Goal: Information Seeking & Learning: Find contact information

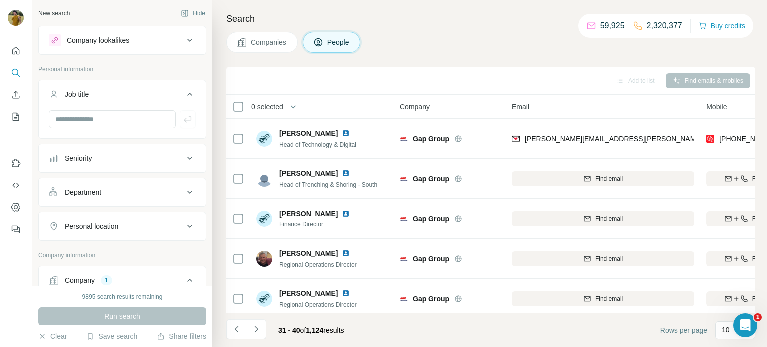
scroll to position [0, 53]
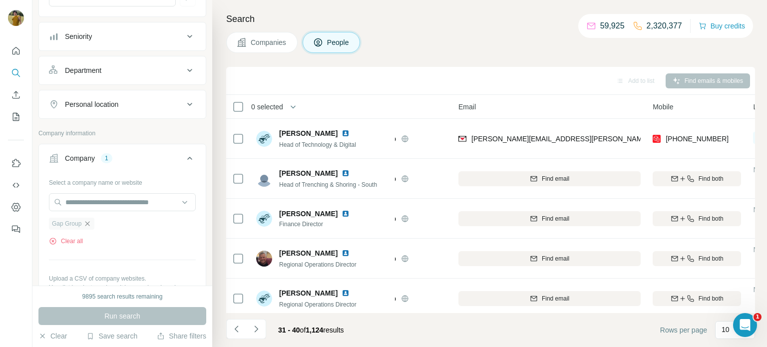
click at [88, 224] on icon "button" at bounding box center [87, 224] width 8 height 8
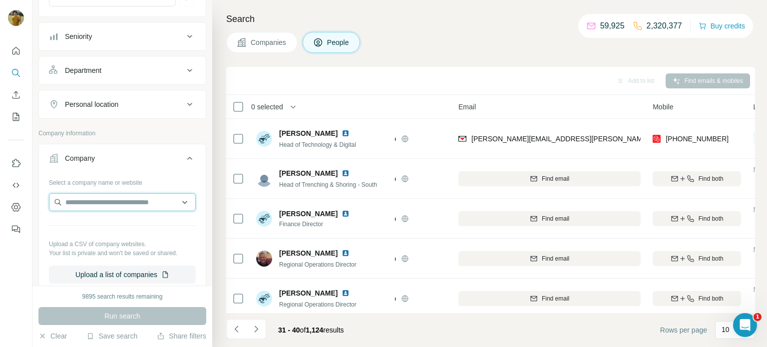
click at [81, 203] on input "text" at bounding box center [122, 202] width 147 height 18
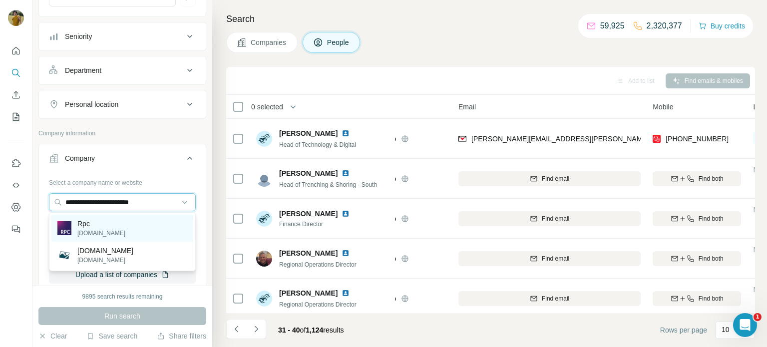
type input "**********"
click at [110, 229] on p "[DOMAIN_NAME]" at bounding box center [101, 233] width 48 height 9
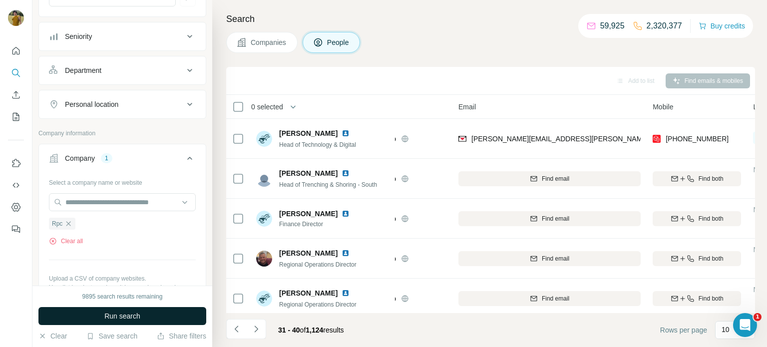
click at [121, 319] on span "Run search" at bounding box center [122, 316] width 36 height 10
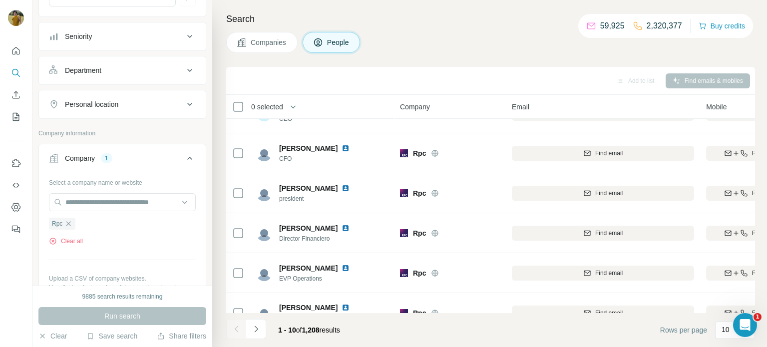
scroll to position [205, 0]
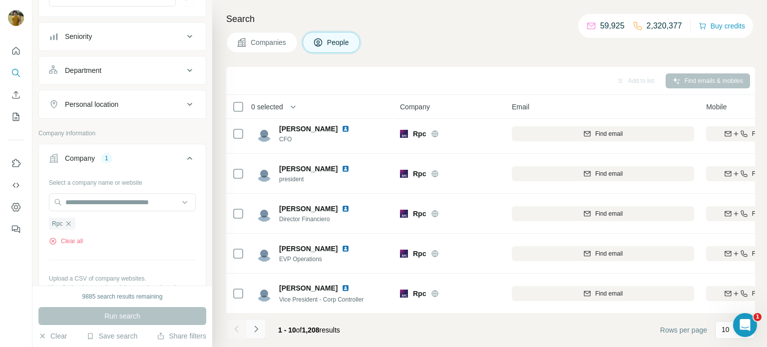
click at [255, 331] on icon "Navigate to next page" at bounding box center [256, 329] width 10 height 10
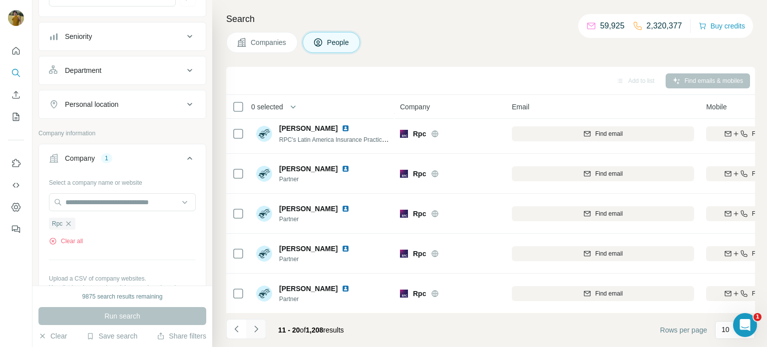
click at [255, 331] on icon "Navigate to next page" at bounding box center [256, 329] width 10 height 10
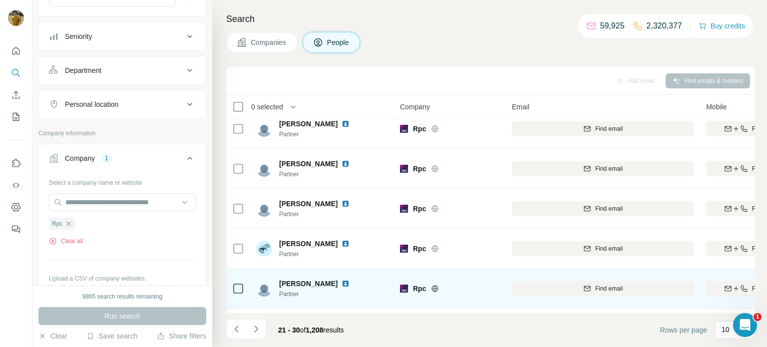
scroll to position [0, 0]
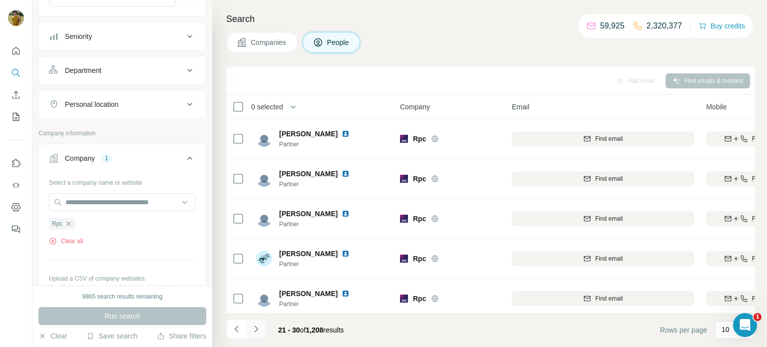
click at [261, 330] on icon "Navigate to next page" at bounding box center [256, 329] width 10 height 10
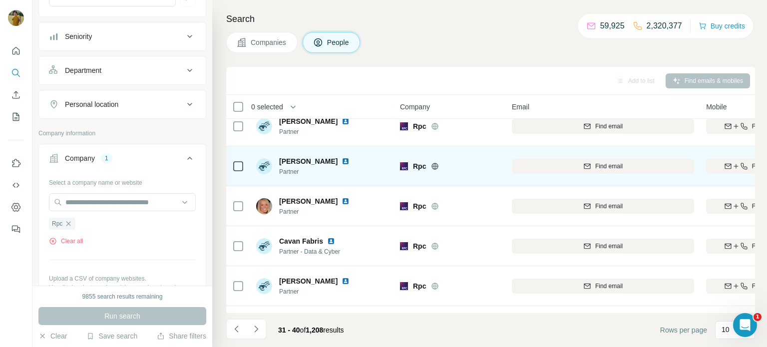
scroll to position [205, 0]
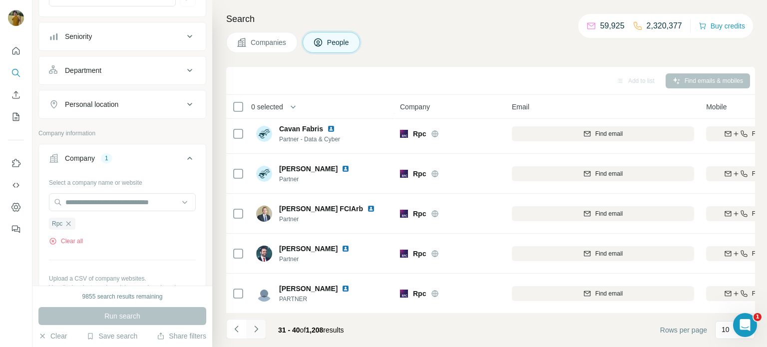
click at [261, 326] on button "Navigate to next page" at bounding box center [256, 329] width 20 height 20
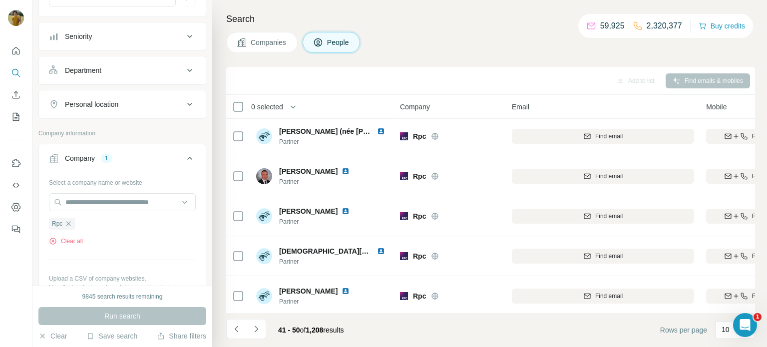
scroll to position [0, 0]
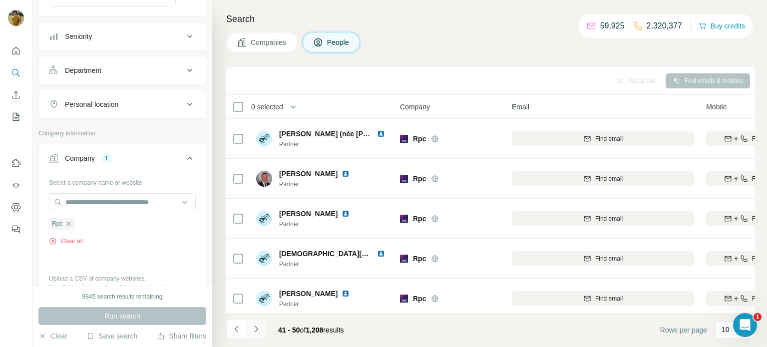
click at [256, 329] on icon "Navigate to next page" at bounding box center [256, 329] width 10 height 10
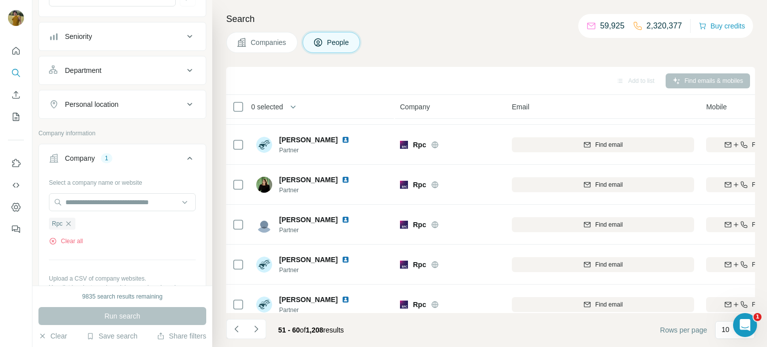
scroll to position [205, 0]
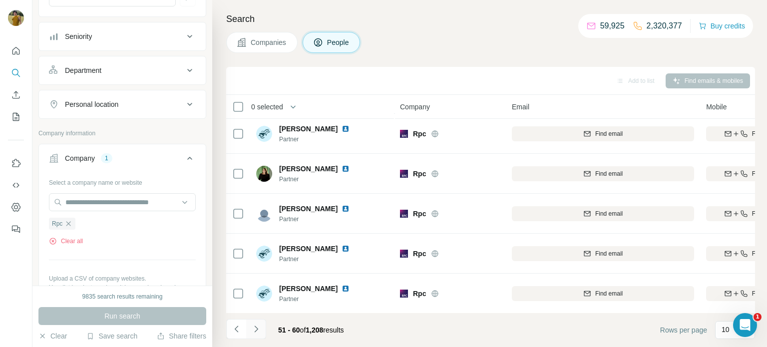
click at [260, 333] on icon "Navigate to next page" at bounding box center [256, 329] width 10 height 10
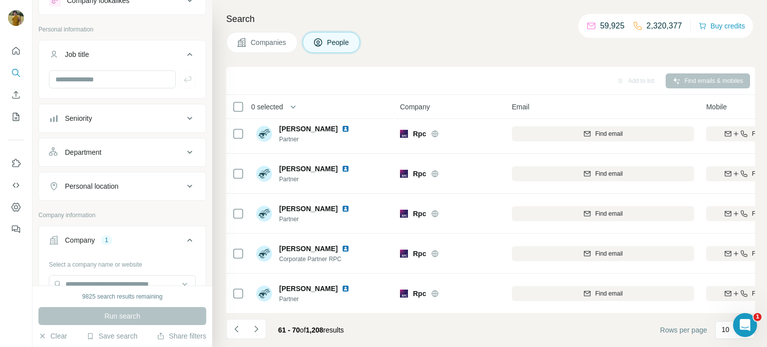
scroll to position [38, 0]
click at [103, 82] on input "text" at bounding box center [112, 81] width 127 height 18
type input "**"
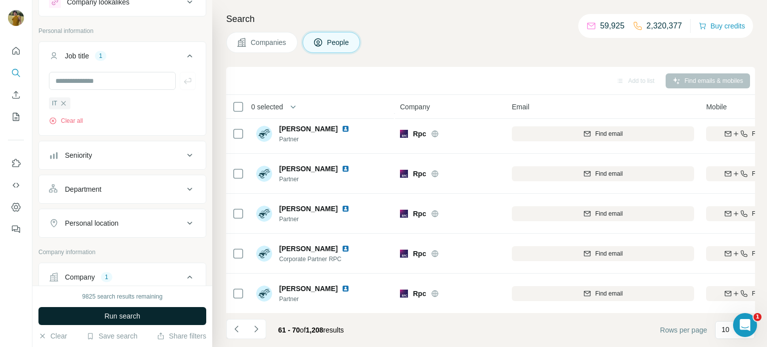
click at [117, 314] on span "Run search" at bounding box center [122, 316] width 36 height 10
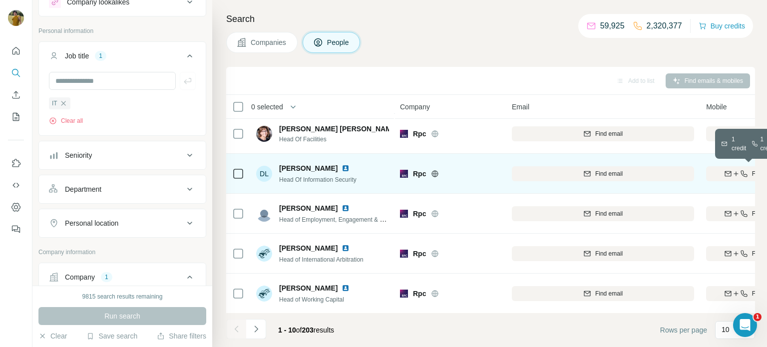
click at [727, 173] on icon "button" at bounding box center [727, 172] width 6 height 3
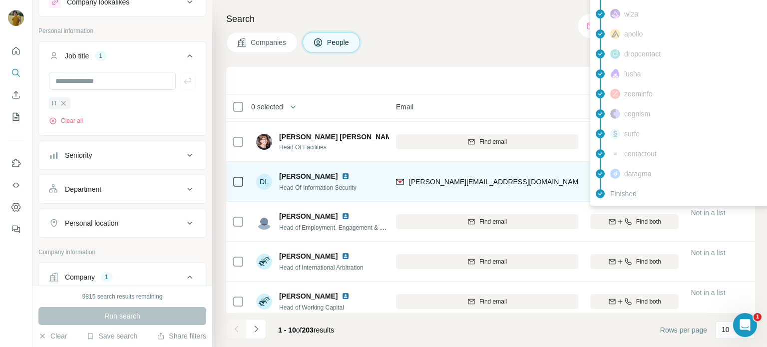
scroll to position [197, 116]
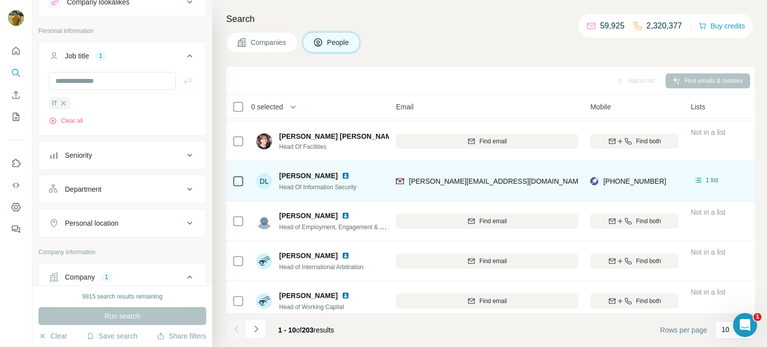
click at [572, 178] on div "[PERSON_NAME][EMAIL_ADDRESS][DOMAIN_NAME]" at bounding box center [487, 180] width 182 height 27
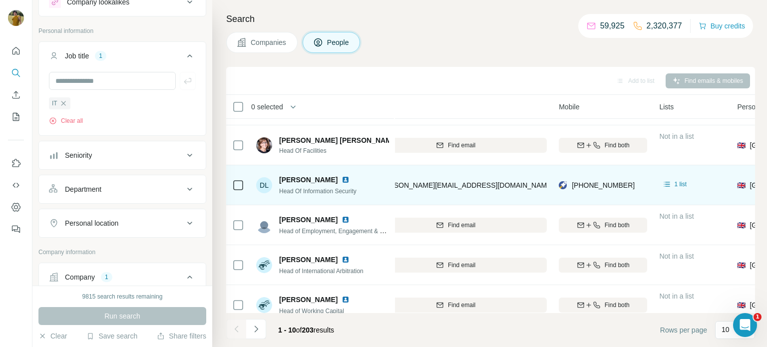
scroll to position [192, 145]
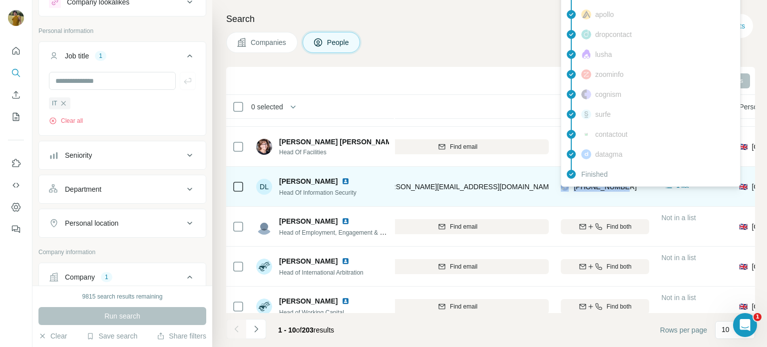
drag, startPoint x: 631, startPoint y: 189, endPoint x: 570, endPoint y: 188, distance: 61.4
click at [570, 188] on div "[PHONE_NUMBER]" at bounding box center [605, 186] width 88 height 27
copy div "[PHONE_NUMBER]"
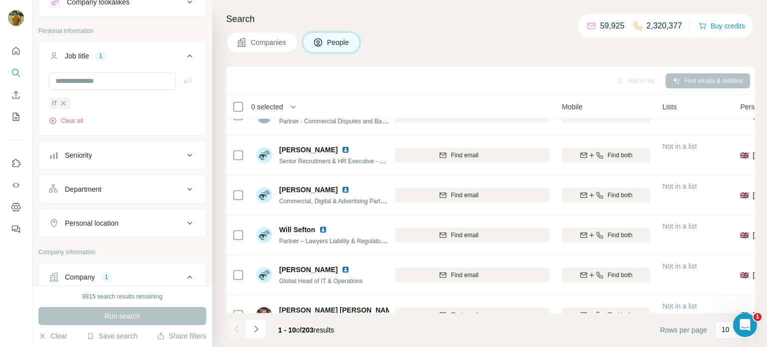
scroll to position [25, 144]
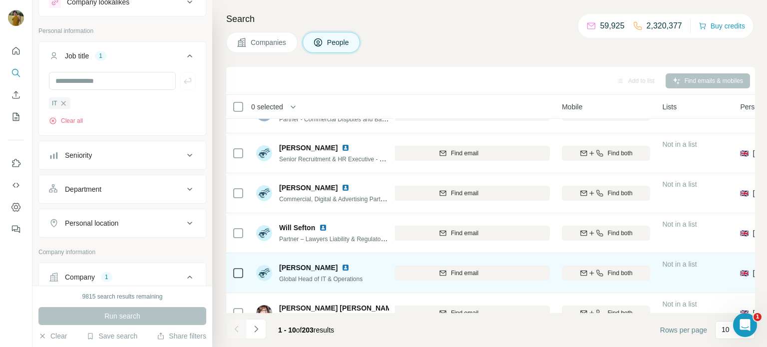
click at [635, 280] on div "Find both" at bounding box center [606, 272] width 88 height 27
click at [620, 271] on span "Find both" at bounding box center [620, 273] width 25 height 9
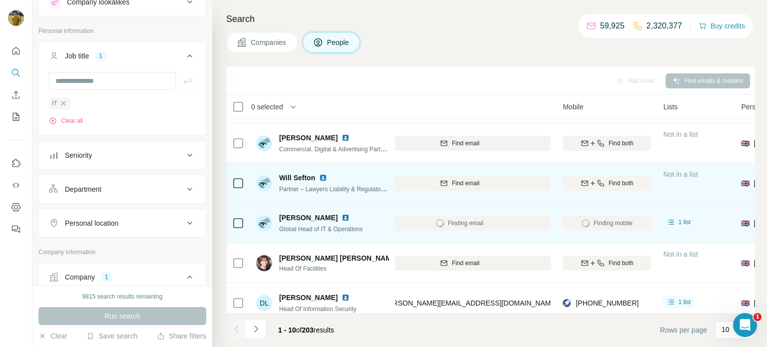
scroll to position [75, 143]
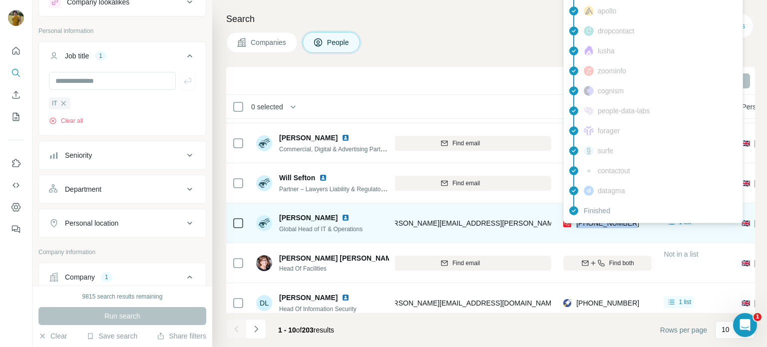
drag, startPoint x: 642, startPoint y: 223, endPoint x: 575, endPoint y: 225, distance: 66.9
click at [575, 225] on div "[PHONE_NUMBER]" at bounding box center [607, 222] width 88 height 27
copy span "[PHONE_NUMBER]"
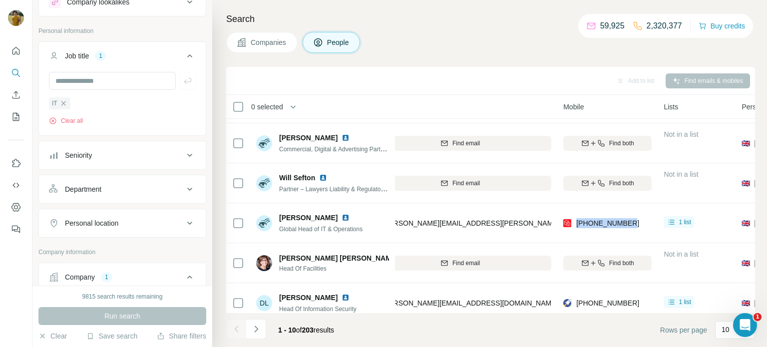
click at [0, 346] on div at bounding box center [0, 347] width 0 height 0
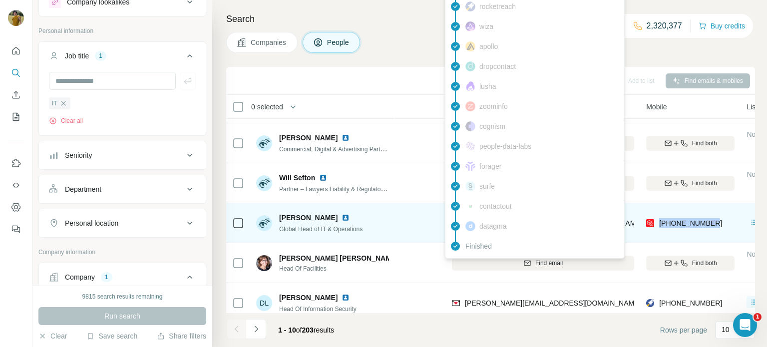
scroll to position [74, 74]
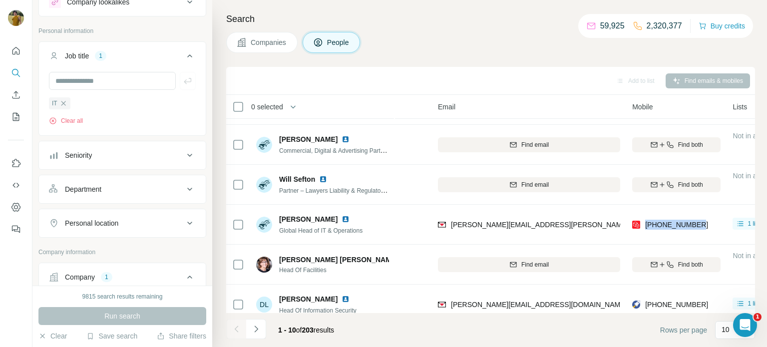
click at [0, 346] on div at bounding box center [0, 347] width 0 height 0
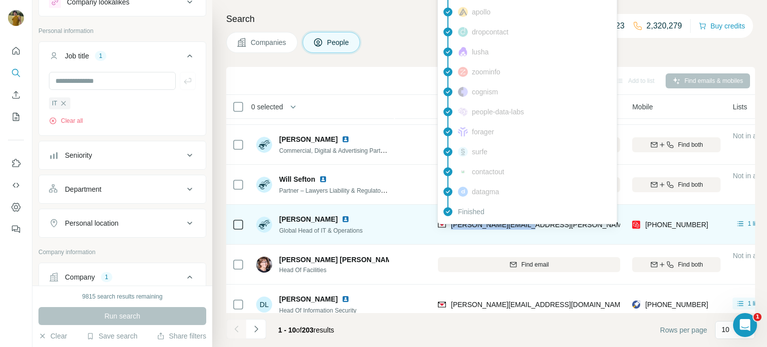
drag, startPoint x: 558, startPoint y: 225, endPoint x: 450, endPoint y: 230, distance: 107.5
click at [450, 230] on div "[PERSON_NAME][EMAIL_ADDRESS][PERSON_NAME][DOMAIN_NAME]" at bounding box center [529, 224] width 182 height 27
copy span "[PERSON_NAME][EMAIL_ADDRESS][PERSON_NAME][DOMAIN_NAME]"
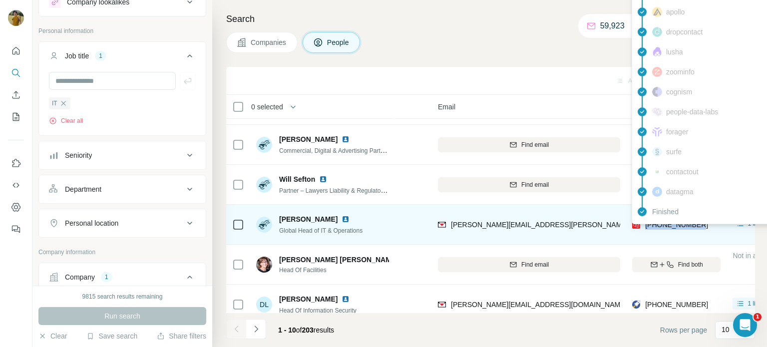
drag, startPoint x: 710, startPoint y: 224, endPoint x: 645, endPoint y: 226, distance: 65.4
click at [645, 226] on div "[PHONE_NUMBER]" at bounding box center [676, 224] width 88 height 27
copy span "[PHONE_NUMBER]"
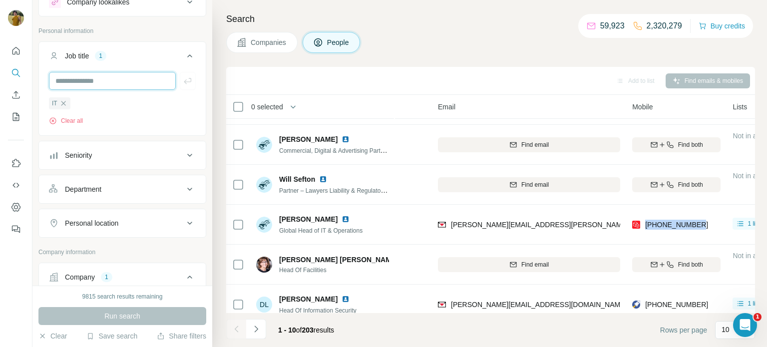
click at [93, 86] on input "text" at bounding box center [112, 81] width 127 height 18
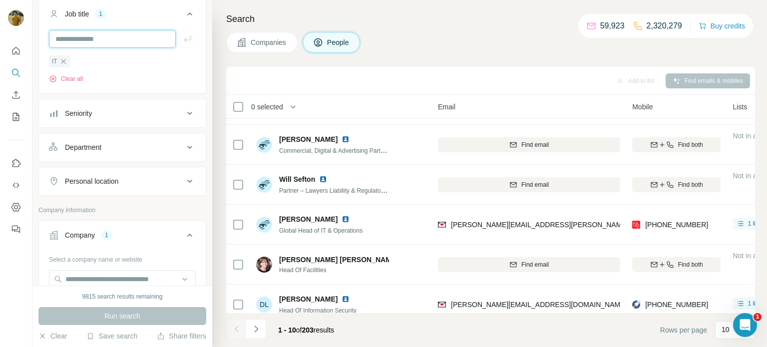
scroll to position [87, 0]
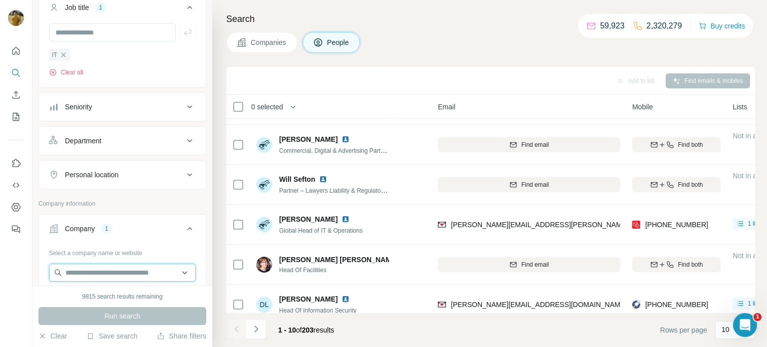
click at [101, 267] on input "text" at bounding box center [122, 273] width 147 height 18
paste input "**********"
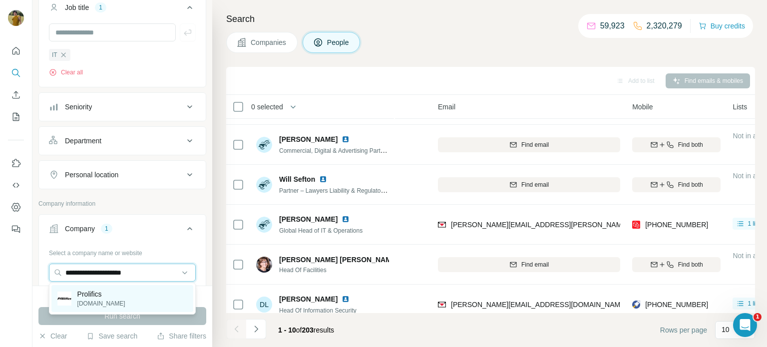
type input "**********"
click at [126, 300] on div "Prolifics [DOMAIN_NAME]" at bounding box center [122, 298] width 142 height 27
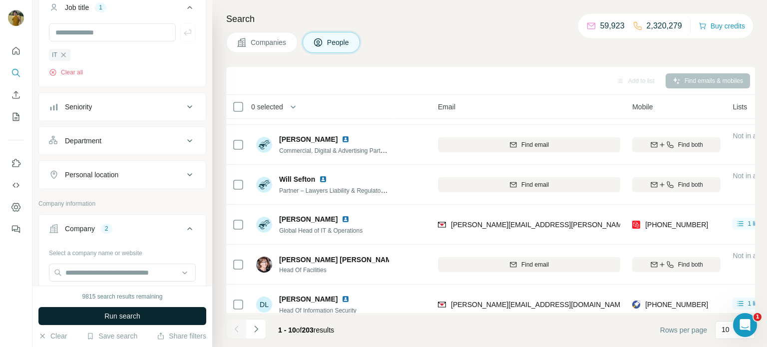
click at [120, 316] on span "Run search" at bounding box center [122, 316] width 36 height 10
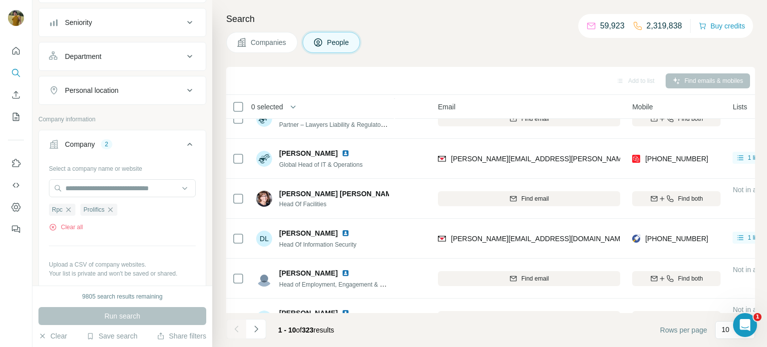
scroll to position [190, 0]
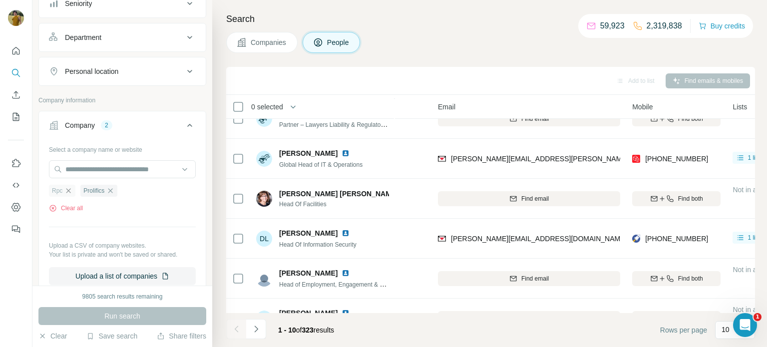
click at [69, 189] on icon "button" at bounding box center [68, 190] width 4 height 4
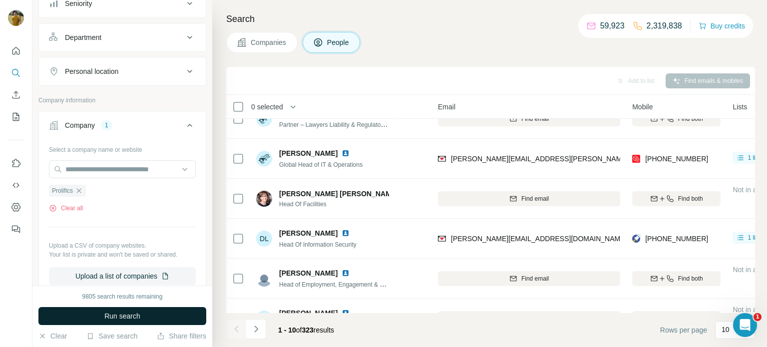
click at [123, 317] on span "Run search" at bounding box center [122, 316] width 36 height 10
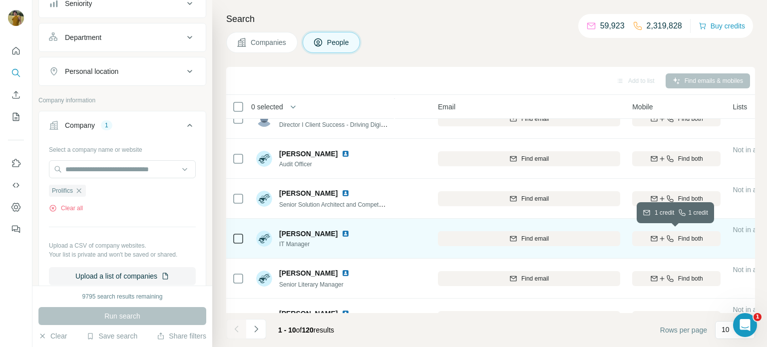
click at [691, 241] on span "Find both" at bounding box center [690, 238] width 25 height 9
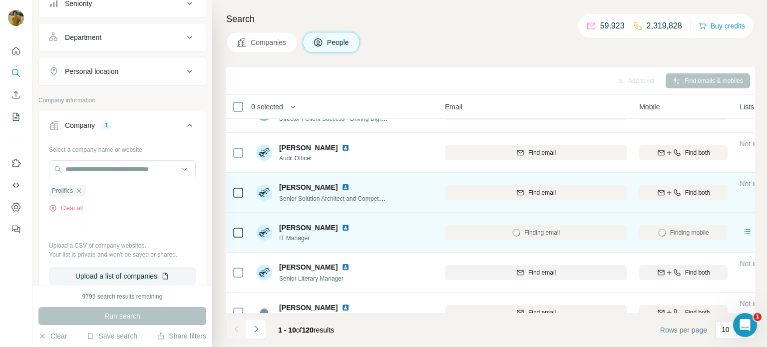
scroll to position [205, 67]
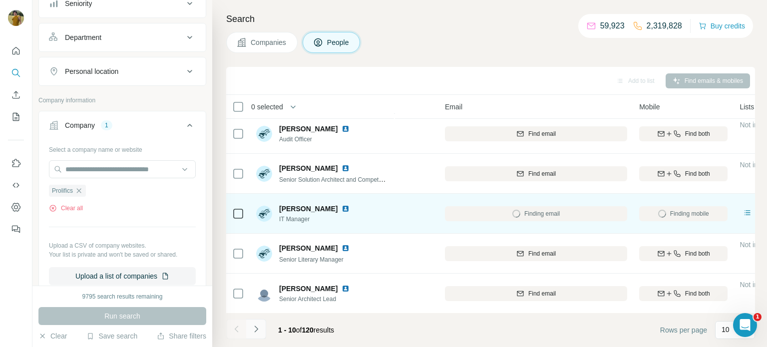
click at [255, 330] on icon "Navigate to next page" at bounding box center [256, 329] width 10 height 10
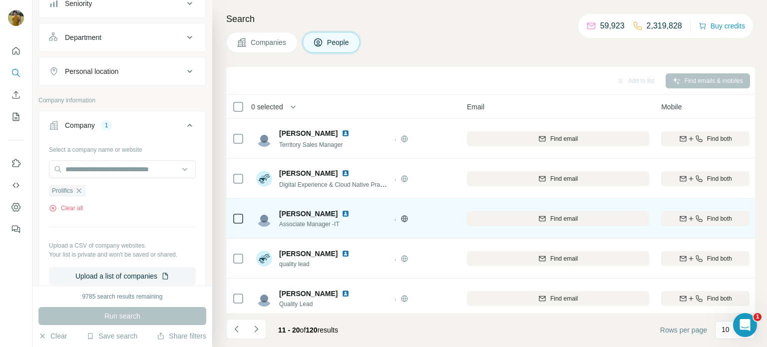
scroll to position [205, 45]
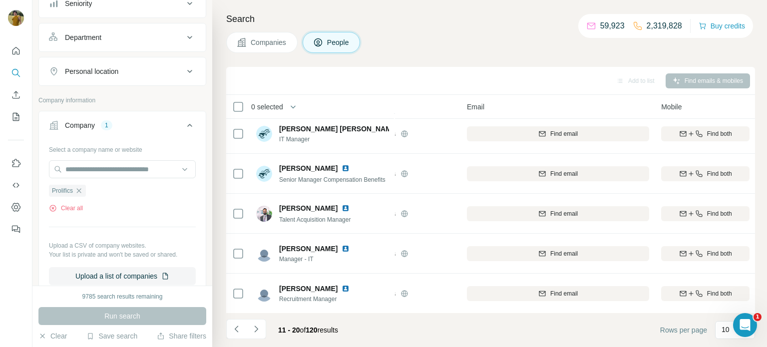
click at [337, 208] on span "[PERSON_NAME]" at bounding box center [308, 208] width 58 height 10
click at [258, 329] on icon "Navigate to next page" at bounding box center [256, 329] width 10 height 10
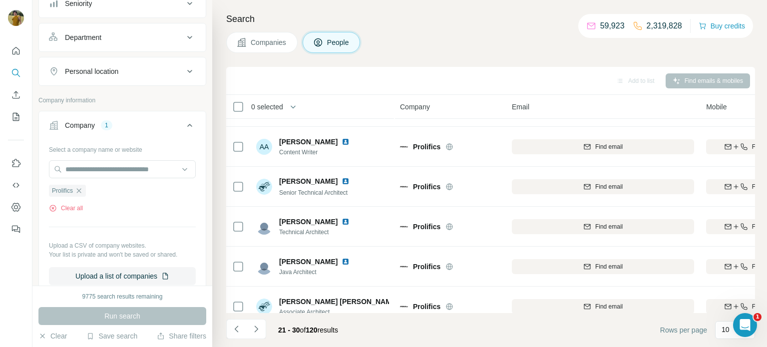
scroll to position [205, 0]
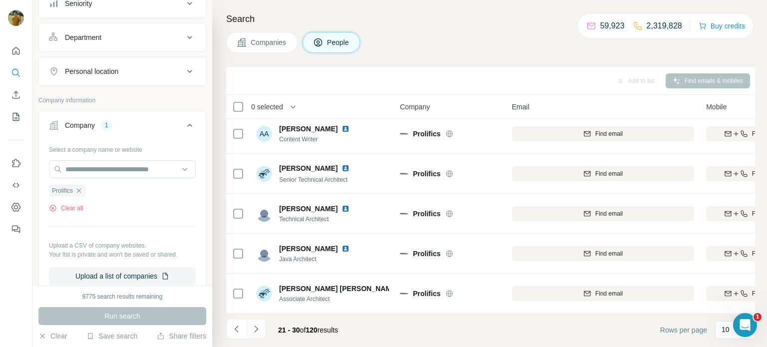
click at [260, 330] on icon "Navigate to next page" at bounding box center [256, 329] width 10 height 10
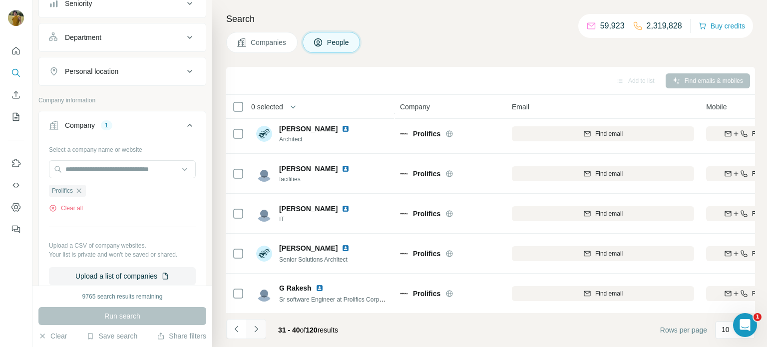
click at [260, 329] on icon "Navigate to next page" at bounding box center [256, 329] width 10 height 10
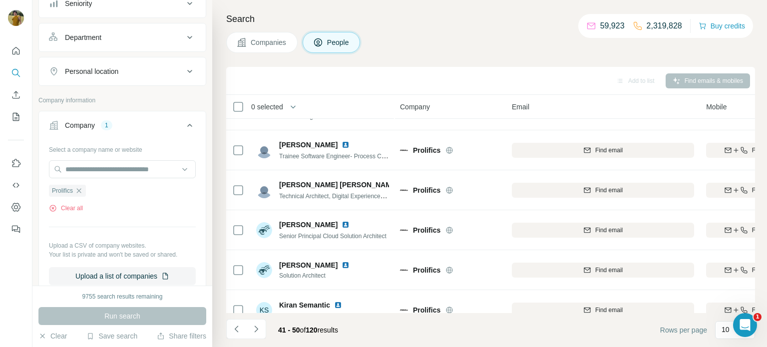
scroll to position [0, 0]
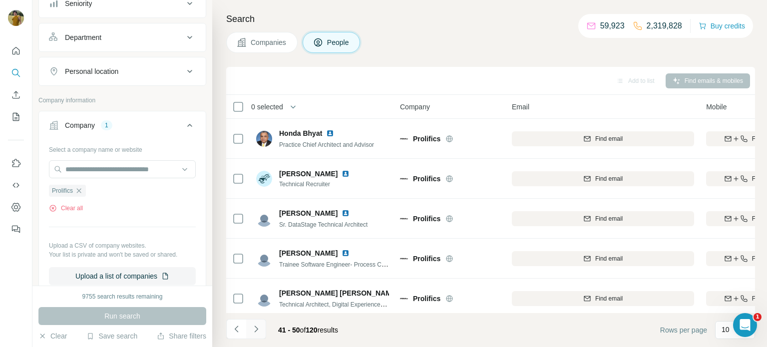
click at [258, 336] on button "Navigate to next page" at bounding box center [256, 329] width 20 height 20
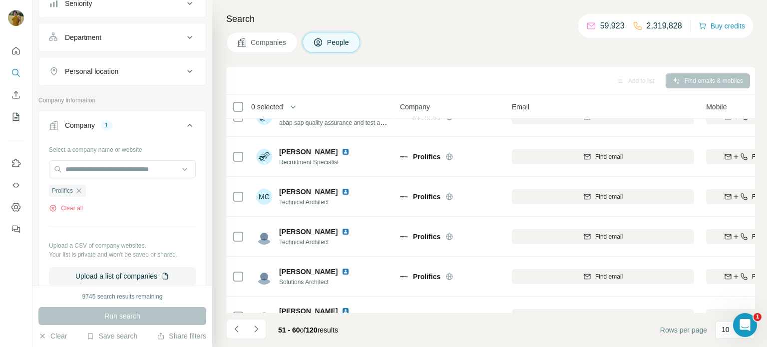
scroll to position [30, 0]
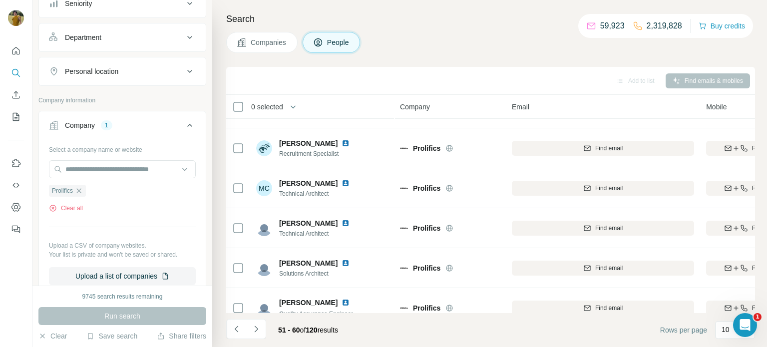
click at [330, 44] on span "People" at bounding box center [338, 42] width 23 height 10
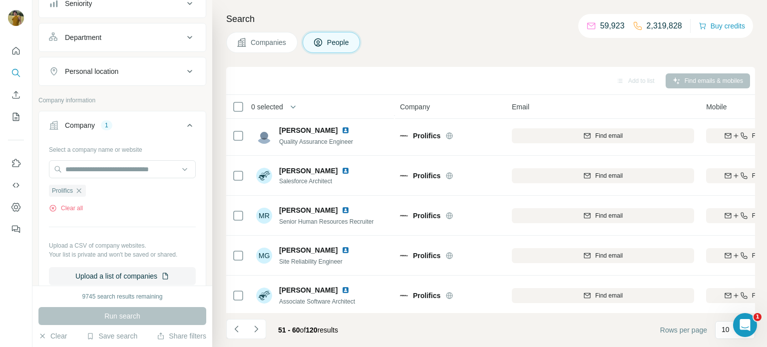
scroll to position [205, 0]
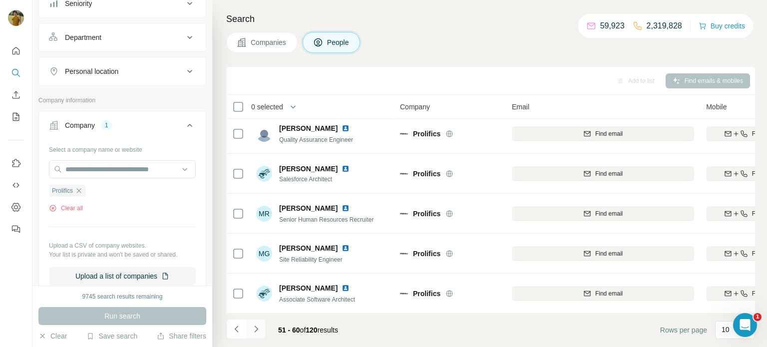
click at [254, 334] on button "Navigate to next page" at bounding box center [256, 329] width 20 height 20
click at [262, 330] on button "Navigate to next page" at bounding box center [256, 329] width 20 height 20
click at [255, 330] on icon "Navigate to next page" at bounding box center [255, 329] width 3 height 6
click at [255, 330] on icon "Navigate to next page" at bounding box center [256, 329] width 10 height 10
click at [259, 332] on icon "Navigate to next page" at bounding box center [256, 329] width 10 height 10
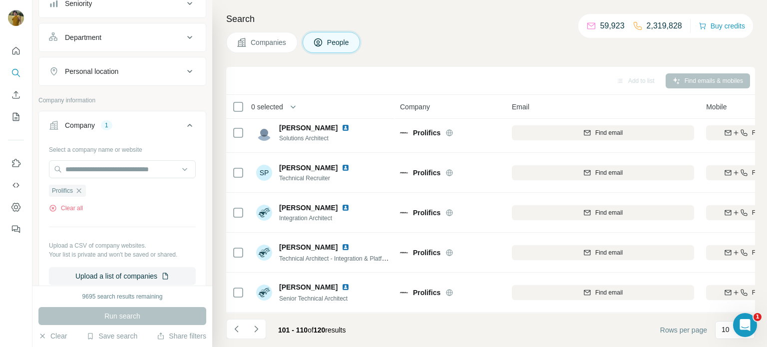
scroll to position [0, 0]
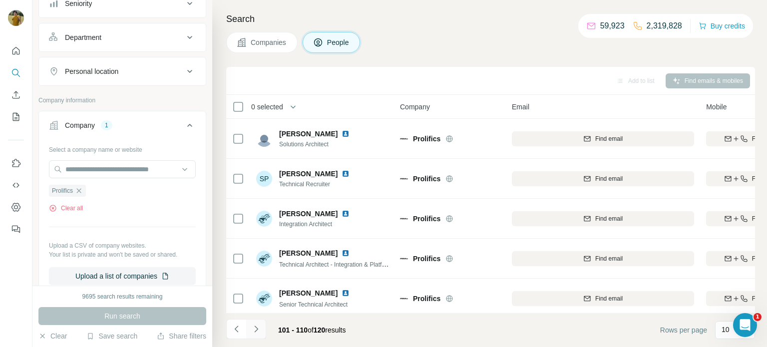
click at [261, 332] on button "Navigate to next page" at bounding box center [256, 329] width 20 height 20
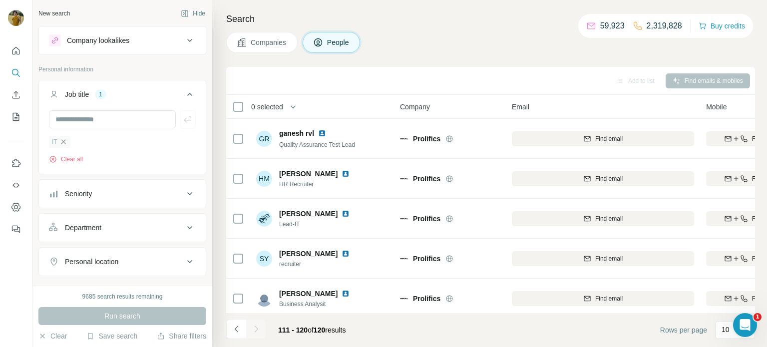
click at [64, 145] on icon "button" at bounding box center [63, 142] width 8 height 8
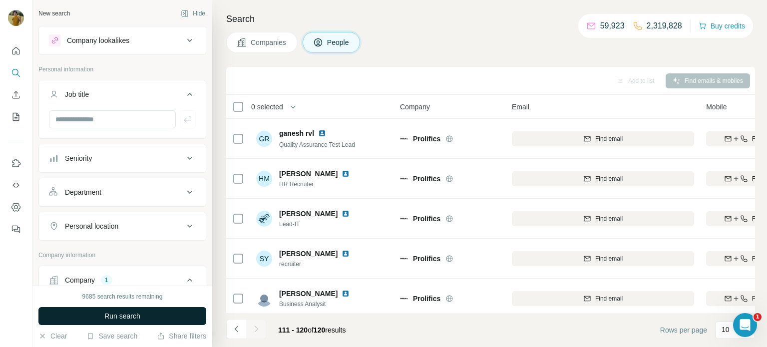
click at [111, 320] on span "Run search" at bounding box center [122, 316] width 36 height 10
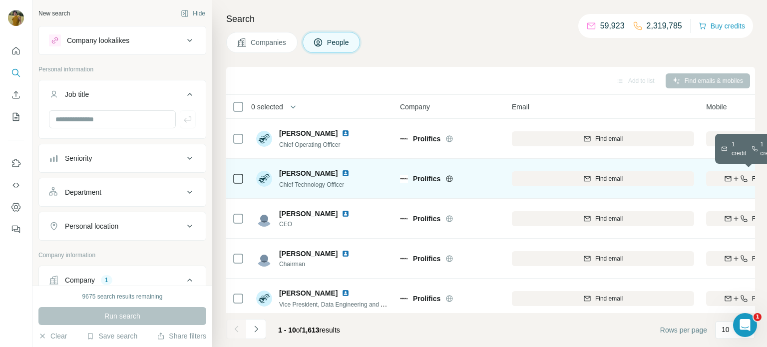
click at [724, 178] on icon "button" at bounding box center [728, 179] width 8 height 8
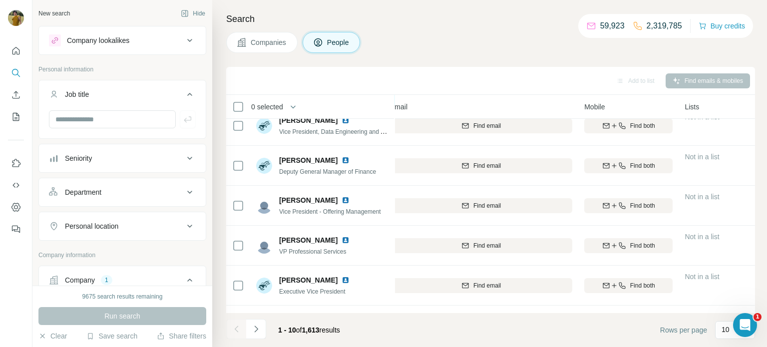
scroll to position [0, 122]
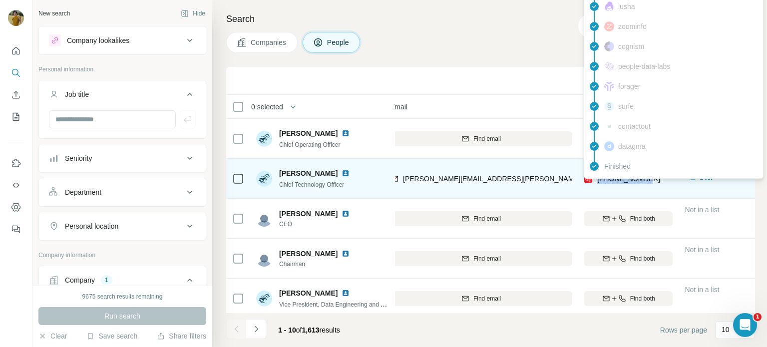
drag, startPoint x: 651, startPoint y: 179, endPoint x: 596, endPoint y: 179, distance: 54.4
click at [596, 179] on div "[PHONE_NUMBER]" at bounding box center [628, 178] width 88 height 27
copy span "[PHONE_NUMBER]"
